Goal: Find specific page/section: Find specific page/section

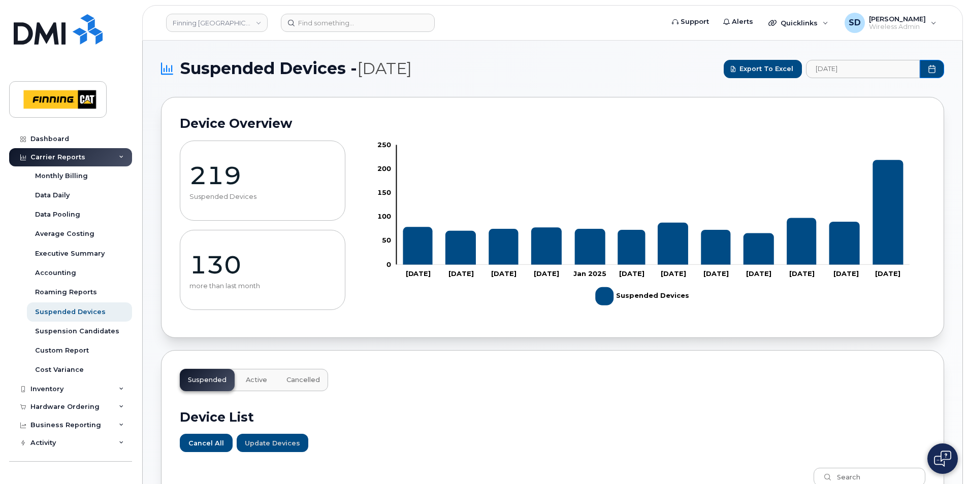
scroll to position [609, 0]
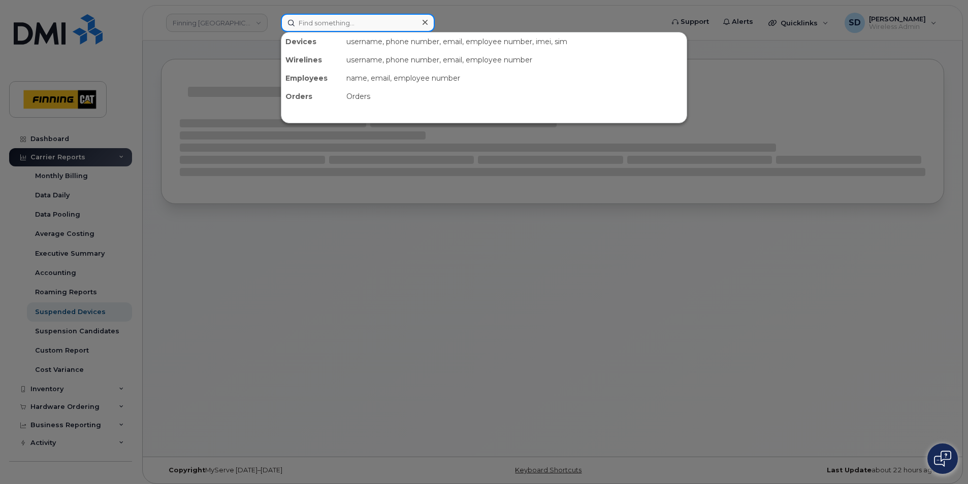
click at [325, 29] on input at bounding box center [358, 23] width 154 height 18
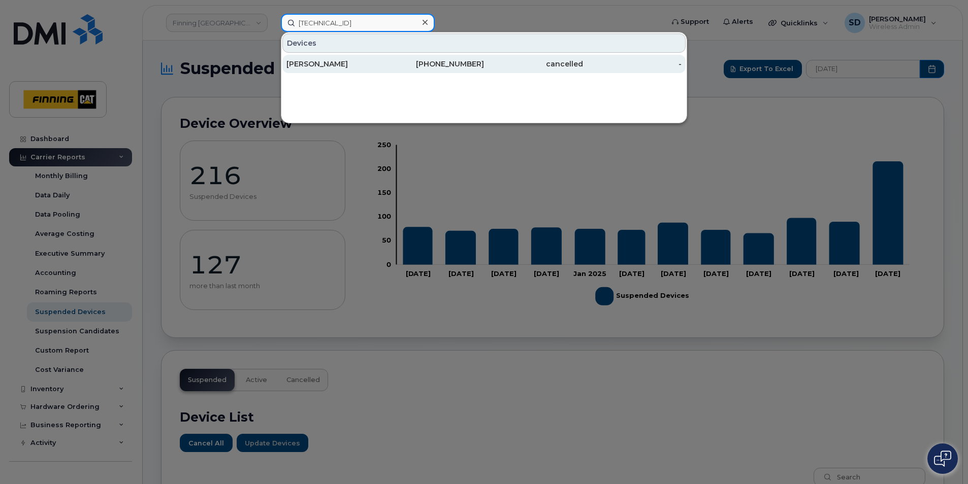
type input "[TECHNICAL_ID]"
click at [320, 68] on div "Ivan Roberts" at bounding box center [335, 64] width 99 height 10
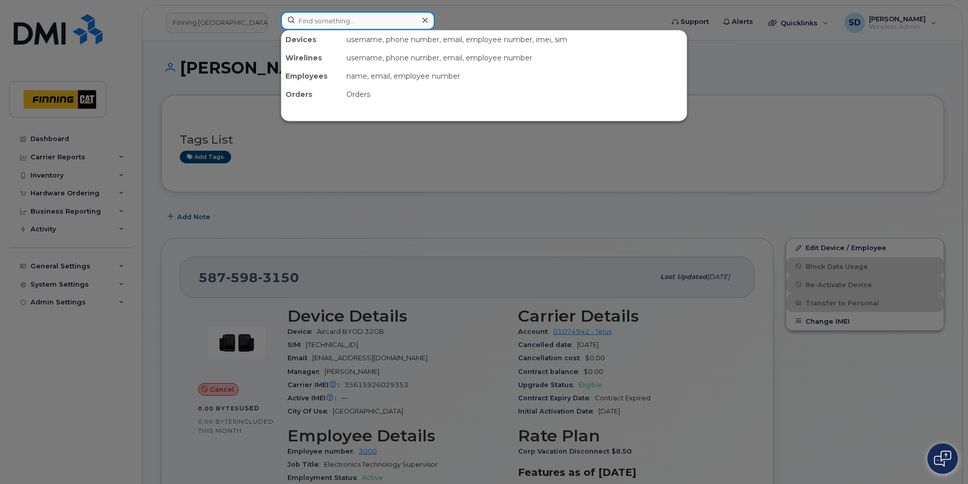
click at [300, 20] on input at bounding box center [358, 21] width 154 height 18
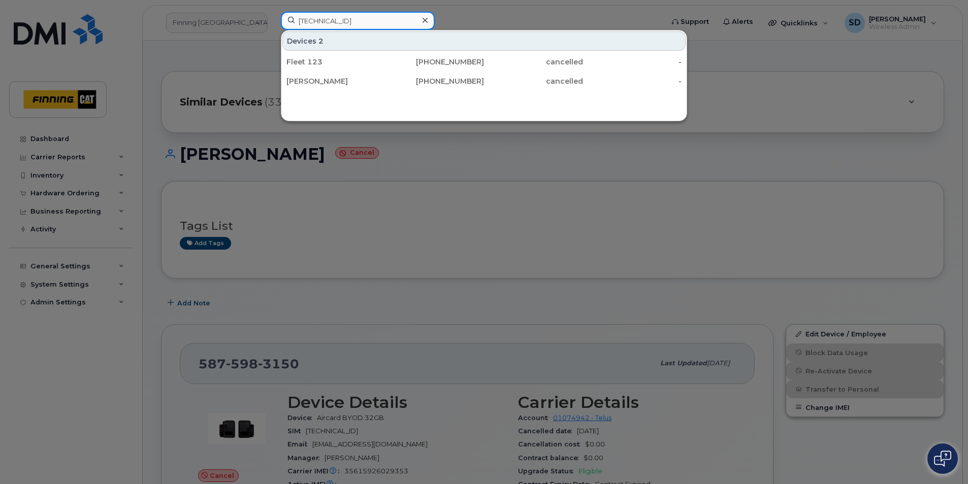
drag, startPoint x: 396, startPoint y: 22, endPoint x: 179, endPoint y: 22, distance: 216.8
click at [273, 20] on div "8912230102170494144 Devices 2 Fleet 123 236-985-0554 cancelled - Ivan Roberts 2…" at bounding box center [469, 23] width 392 height 22
click at [400, 21] on input "8912230100127607065" at bounding box center [358, 21] width 154 height 18
paste input "[PHONE_NUMBER]"
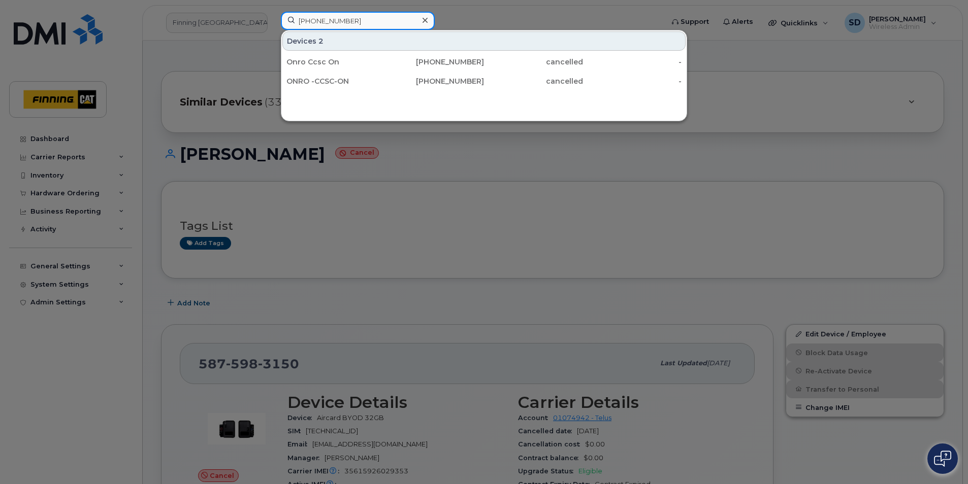
type input "[PHONE_NUMBER]"
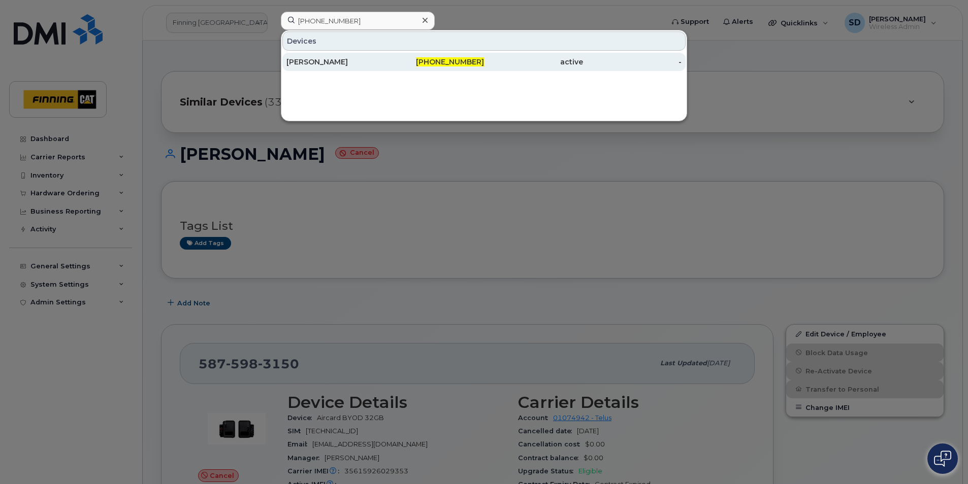
click at [319, 58] on div "[PERSON_NAME]" at bounding box center [335, 62] width 99 height 10
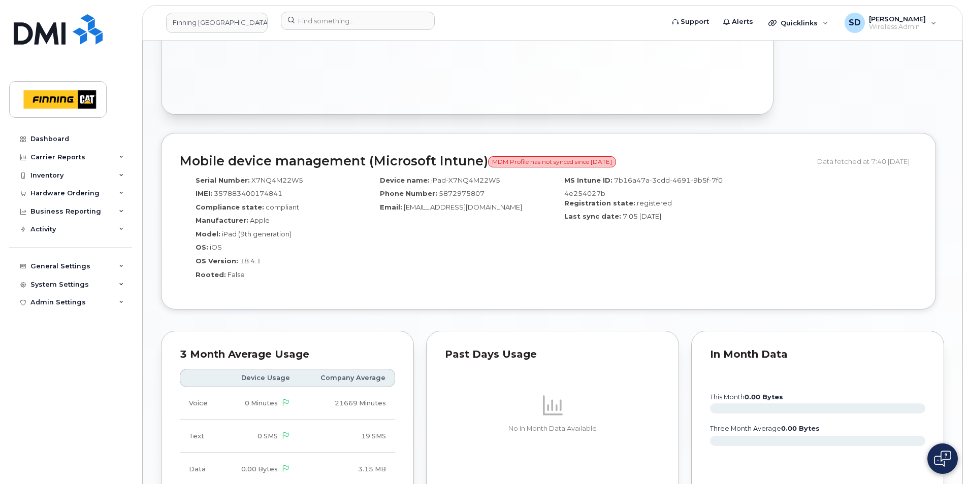
scroll to position [660, 0]
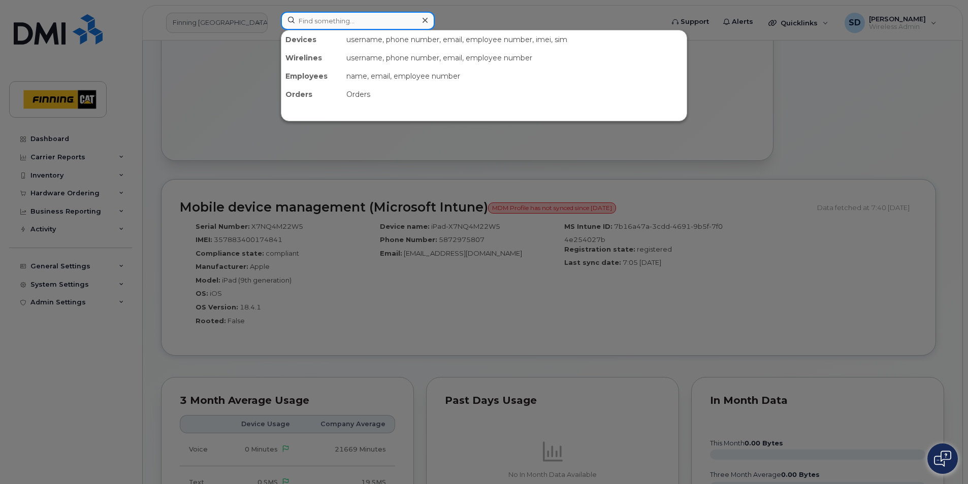
click at [304, 18] on input at bounding box center [358, 21] width 154 height 18
paste input "Solange Gellers"
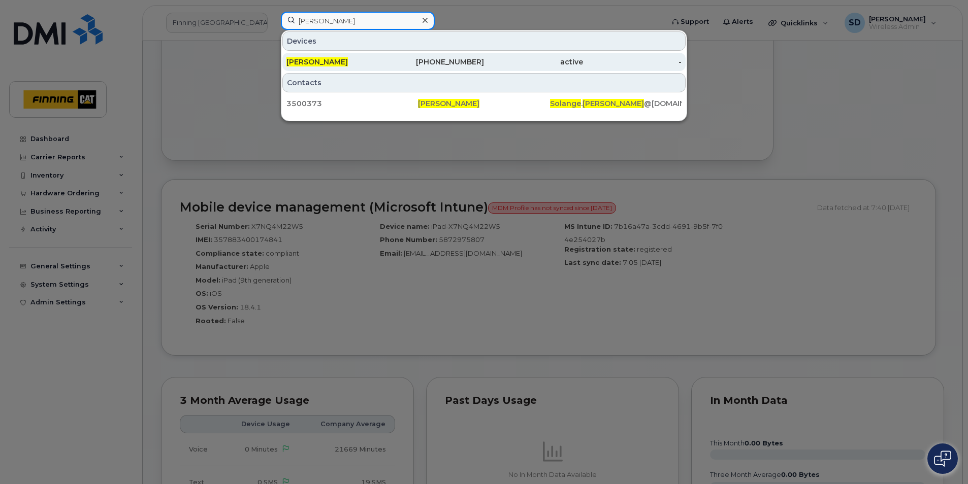
type input "Solange Geller"
click at [316, 60] on span "Solange Geller" at bounding box center [316, 61] width 61 height 9
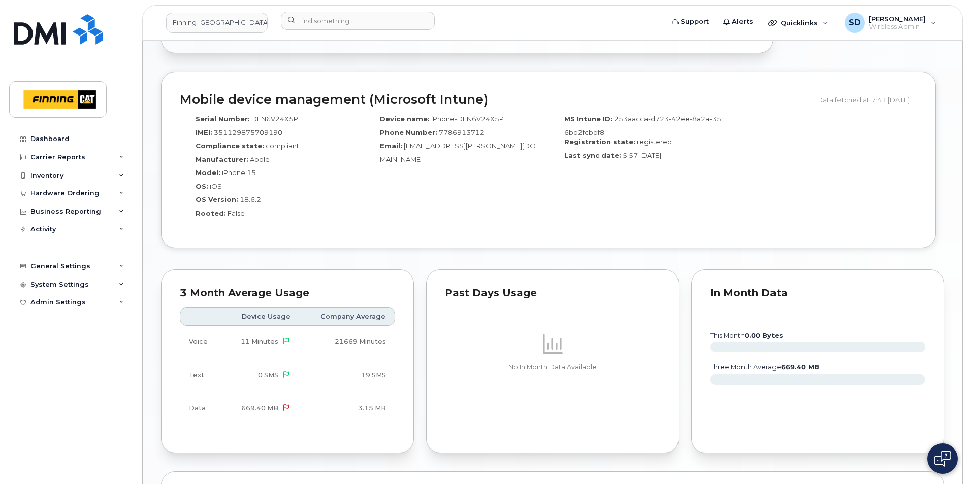
scroll to position [831, 0]
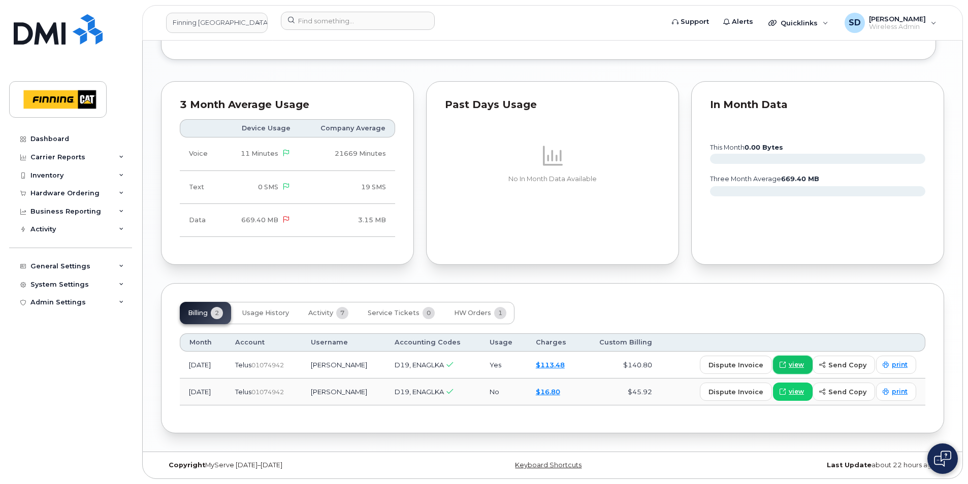
click at [802, 366] on span "view" at bounding box center [796, 365] width 15 height 9
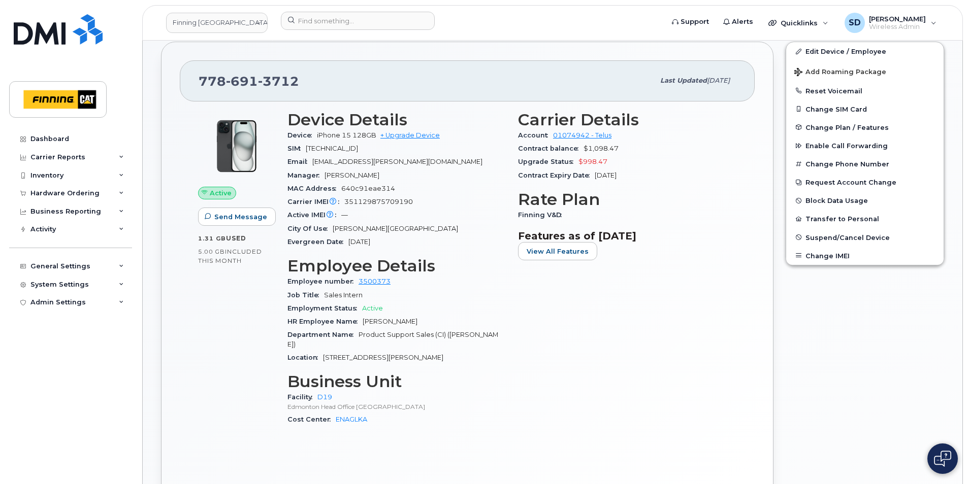
scroll to position [203, 0]
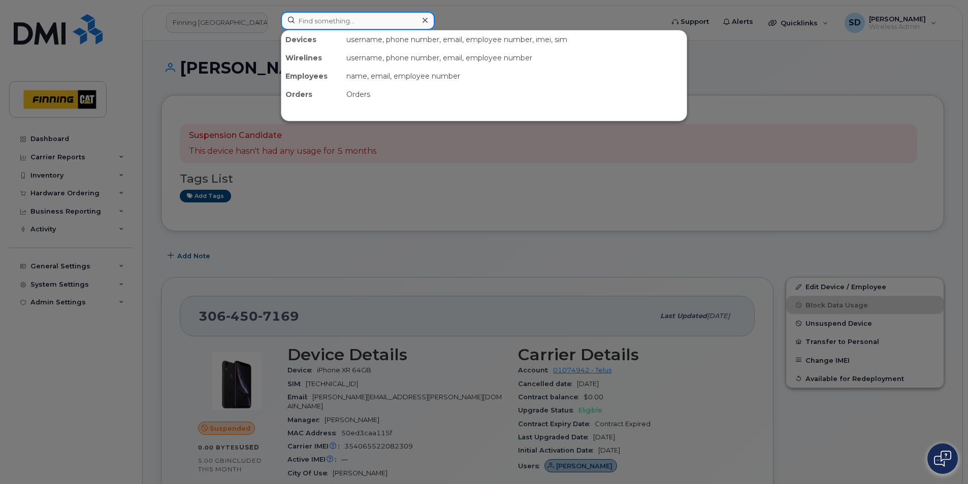
click at [312, 23] on input at bounding box center [358, 21] width 154 height 18
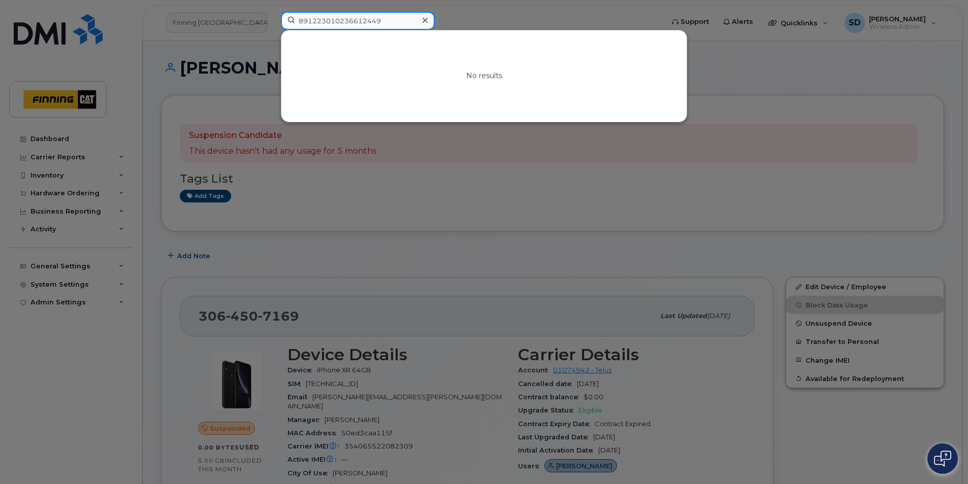
type input "891223010236612449"
